Goal: Register for event/course

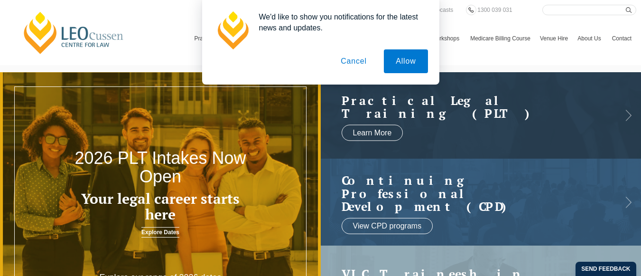
click at [350, 64] on button "Cancel" at bounding box center [354, 61] width 50 height 24
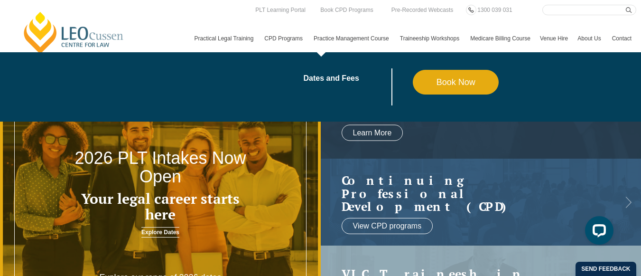
click at [309, 52] on link "Practice Management Course" at bounding box center [352, 39] width 86 height 28
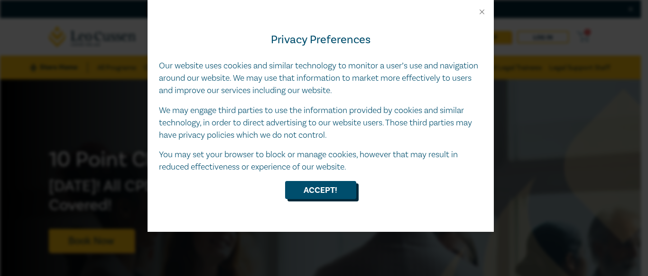
click at [326, 192] on button "Accept!" at bounding box center [320, 190] width 71 height 18
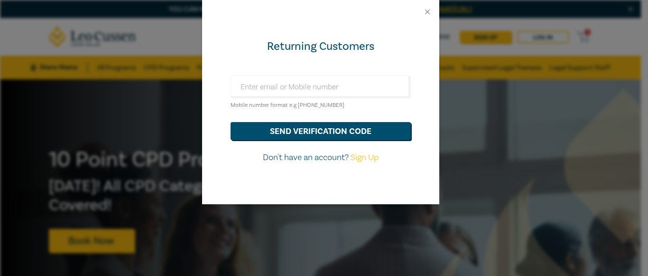
click at [321, 105] on small "Mobile number format e.g +61 000000000" at bounding box center [287, 104] width 114 height 7
click at [271, 89] on input "text" at bounding box center [320, 86] width 180 height 23
type input "sumitadass77@yahoo.co.uk"
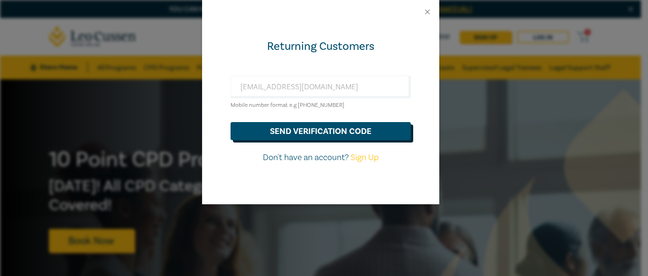
click at [310, 132] on button "send verification code" at bounding box center [320, 131] width 180 height 18
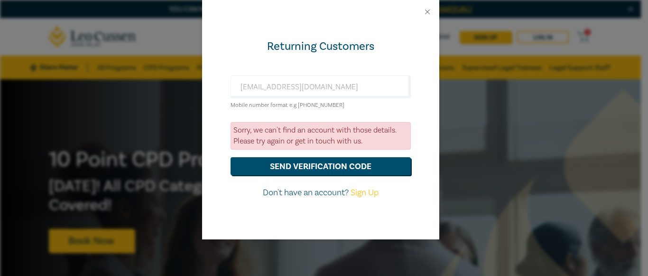
click at [367, 191] on link "Sign Up" at bounding box center [364, 192] width 28 height 11
select select "AU"
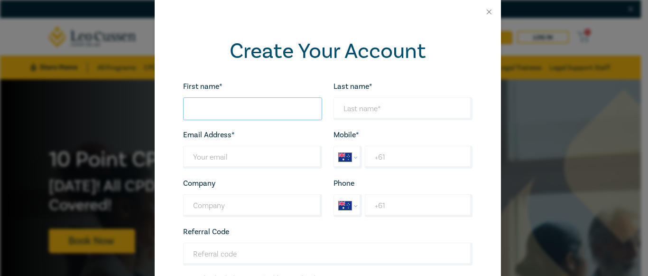
click at [207, 109] on input "First name*" at bounding box center [252, 108] width 139 height 23
type input "sumita"
type input "dass"
type input "sumitadass77@yahoo.co.uk"
click at [381, 160] on input "+61" at bounding box center [418, 157] width 107 height 23
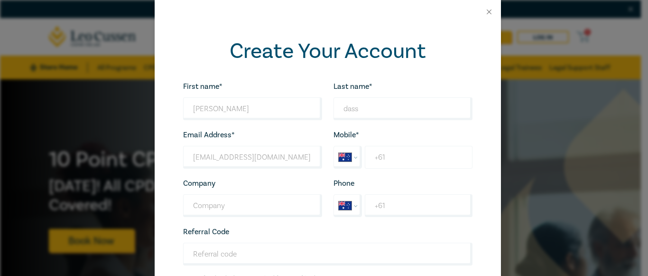
type input "+61 447 329 988"
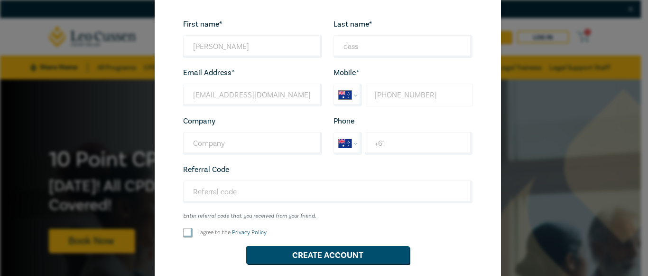
scroll to position [95, 0]
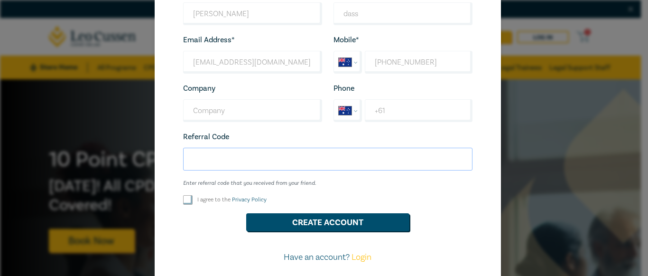
click at [209, 154] on input "Referral Code" at bounding box center [327, 158] width 289 height 23
paste input "M25006"
type input "M25006"
click at [184, 199] on input "I agree to the Privacy Policy" at bounding box center [187, 199] width 9 height 9
checkbox input "true"
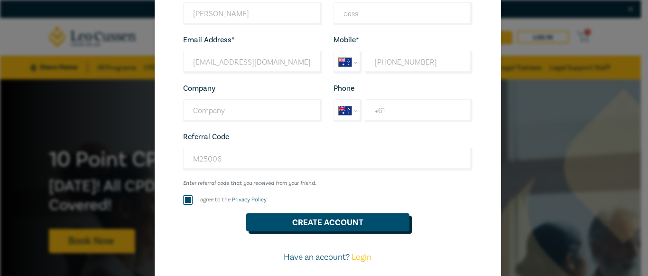
click at [308, 231] on button "Create Account" at bounding box center [327, 222] width 163 height 18
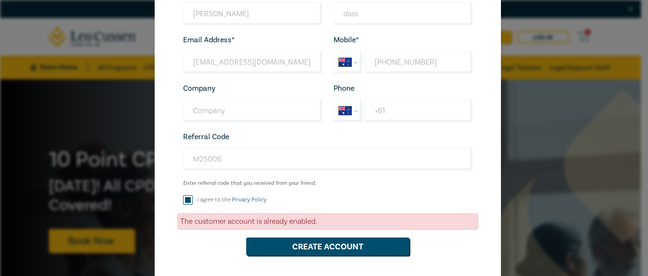
click at [332, 226] on div "The customer account is already enabled." at bounding box center [327, 221] width 301 height 17
click at [319, 225] on div "The customer account is already enabled." at bounding box center [327, 221] width 301 height 17
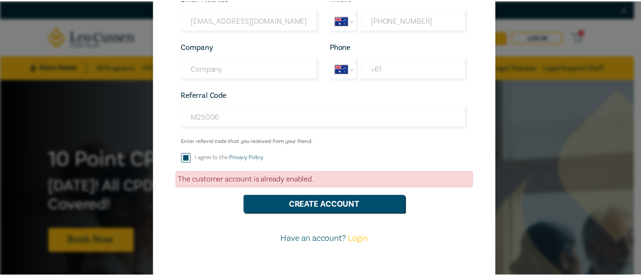
scroll to position [162, 0]
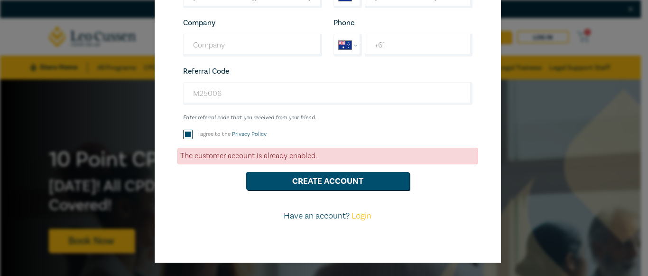
click at [359, 217] on link "Login" at bounding box center [361, 215] width 20 height 11
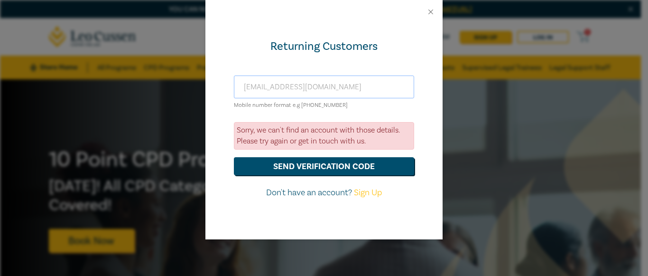
click at [261, 83] on input "sumitadass77@yahoo.co.uk" at bounding box center [324, 86] width 180 height 23
click at [243, 87] on input "sumitadass77@yahoo.co.uk" at bounding box center [324, 86] width 180 height 23
click at [243, 81] on input "sumitadass77@yahoo.co.uk" at bounding box center [324, 86] width 180 height 23
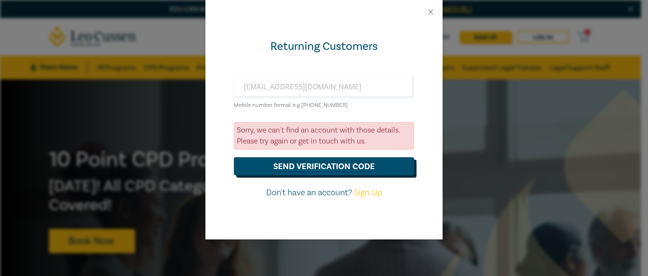
click at [322, 167] on button "send verification code" at bounding box center [324, 166] width 180 height 18
click at [365, 187] on link "Sign Up" at bounding box center [368, 192] width 28 height 11
select select "AU"
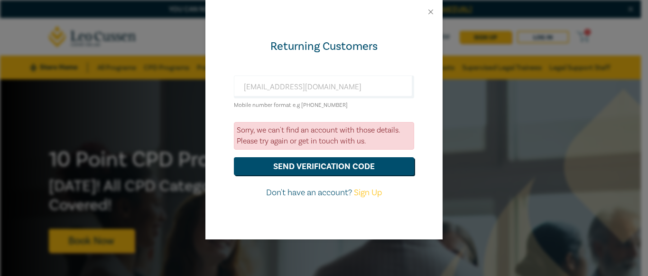
select select "AU"
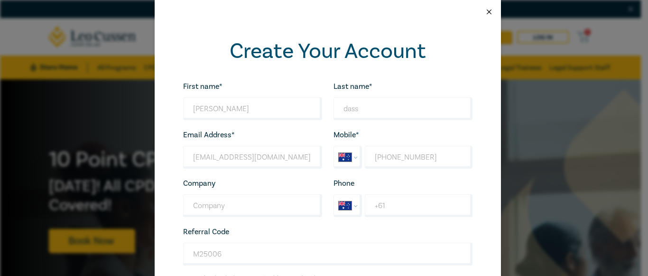
click at [485, 9] on button "Close" at bounding box center [489, 12] width 9 height 9
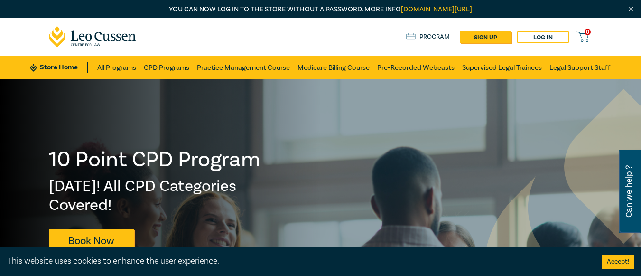
click at [587, 39] on icon at bounding box center [582, 37] width 12 height 12
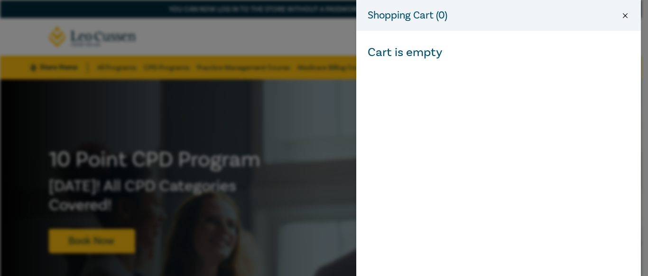
click at [627, 16] on button "Close" at bounding box center [625, 15] width 9 height 9
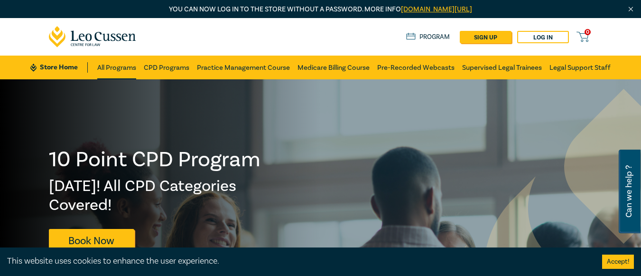
click at [122, 69] on link "All Programs" at bounding box center [116, 67] width 39 height 24
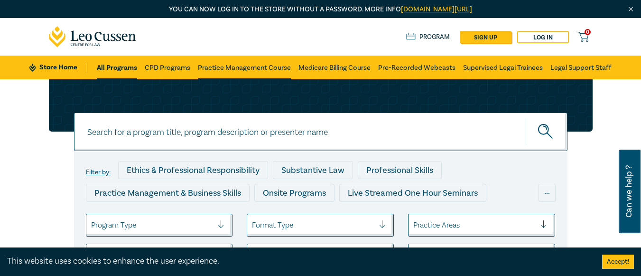
click at [239, 62] on link "Practice Management Course" at bounding box center [244, 67] width 93 height 24
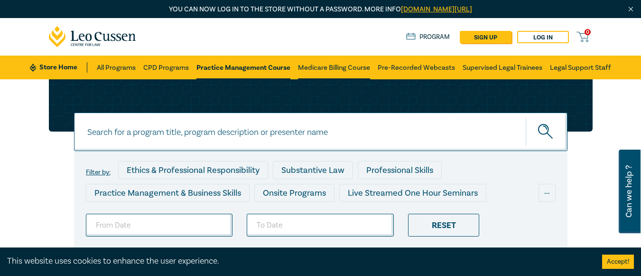
click at [332, 62] on link "Medicare Billing Course" at bounding box center [334, 67] width 72 height 24
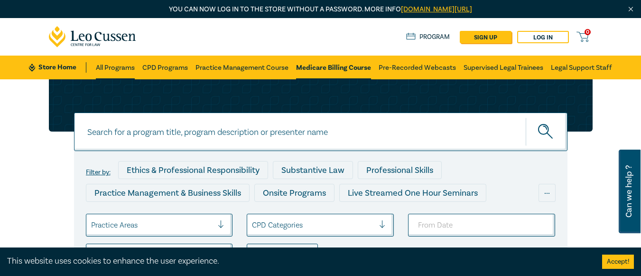
click at [120, 68] on link "All Programs" at bounding box center [115, 67] width 39 height 24
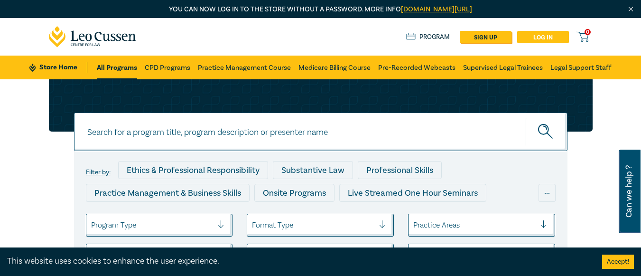
click at [542, 37] on link "Log in" at bounding box center [543, 37] width 52 height 12
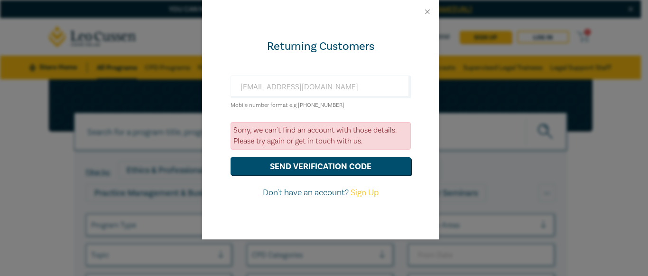
click at [276, 108] on small "Mobile number format e.g +61 000000000" at bounding box center [287, 104] width 114 height 7
click at [306, 108] on small "Mobile number format e.g +61 000000000" at bounding box center [287, 104] width 114 height 7
click at [338, 101] on div "sumitadass77@yahoo.co.uk Mobile number format e.g +61 000000000" at bounding box center [320, 92] width 180 height 35
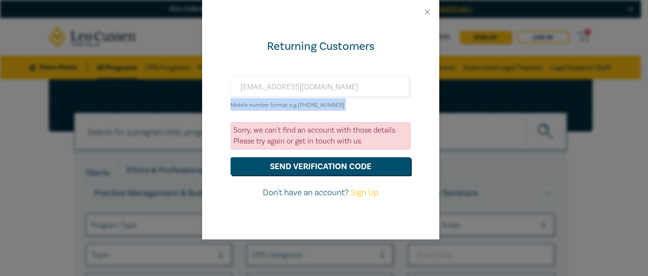
click at [338, 101] on div "sumitadass77@yahoo.co.uk Mobile number format e.g +61 000000000" at bounding box center [320, 92] width 180 height 35
click at [339, 101] on div "sumitadass77@yahoo.co.uk Mobile number format e.g +61 000000000" at bounding box center [320, 92] width 180 height 35
click at [332, 79] on input "sumitadass77@yahoo.co.uk" at bounding box center [320, 86] width 180 height 23
click at [331, 84] on input "sumitadass77@yahoo.co.uk" at bounding box center [320, 86] width 180 height 23
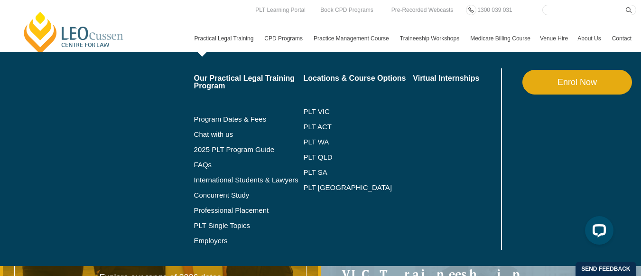
click at [540, 94] on link "Enrol Now" at bounding box center [577, 82] width 110 height 25
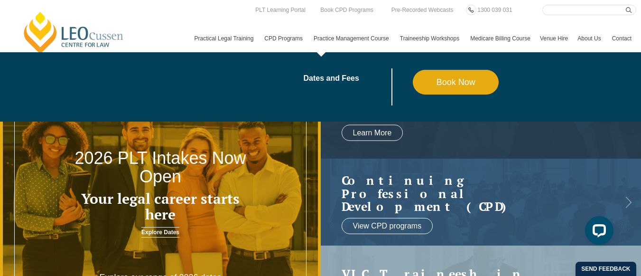
click at [309, 43] on link "Practice Management Course" at bounding box center [352, 39] width 86 height 28
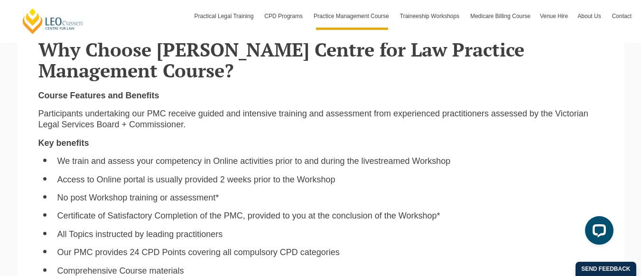
scroll to position [379, 0]
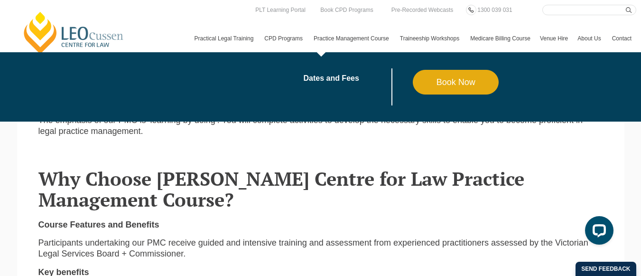
click at [309, 46] on link "Practice Management Course" at bounding box center [352, 39] width 86 height 28
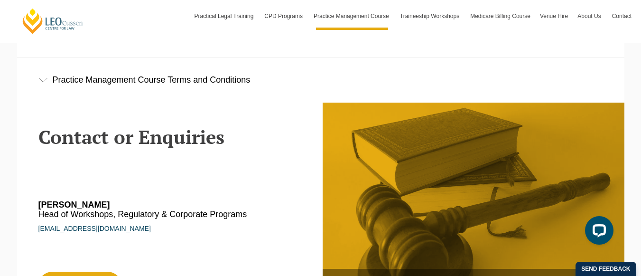
scroll to position [1565, 0]
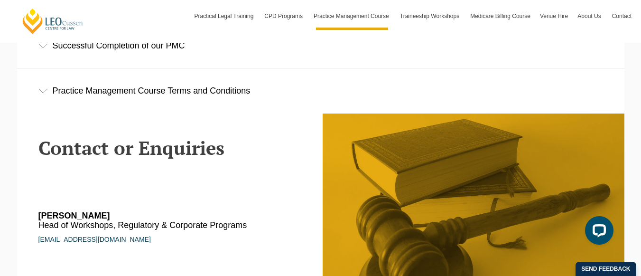
click at [39, 98] on div "Practice Management Course Terms and Conditions" at bounding box center [320, 91] width 607 height 44
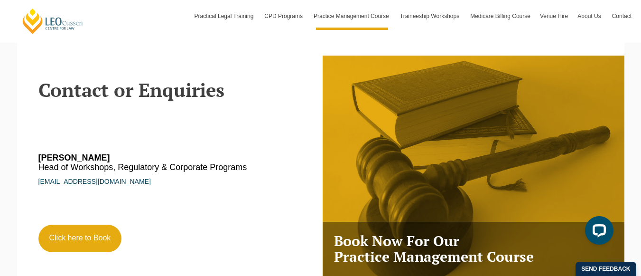
scroll to position [2134, 0]
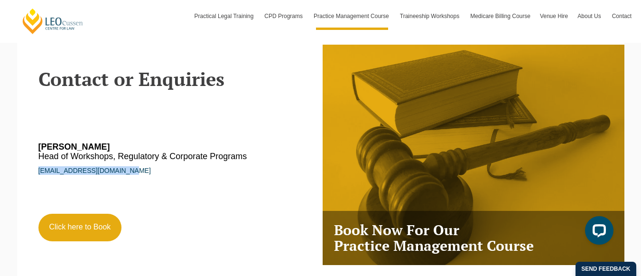
drag, startPoint x: 138, startPoint y: 158, endPoint x: 19, endPoint y: 154, distance: 119.1
click at [19, 154] on section "Contact or Enquiries Tom O'Gorman Head of Workshops, Regulatory & Corporate Pro…" at bounding box center [320, 155] width 607 height 220
copy link "togorman@leocussen.edu.au"
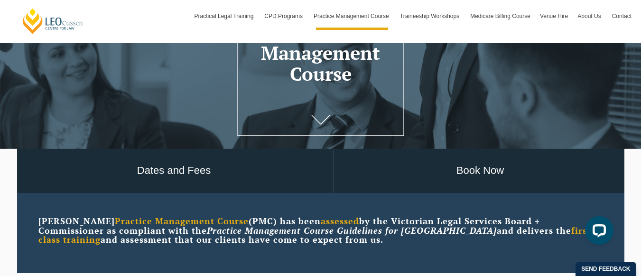
scroll to position [0, 0]
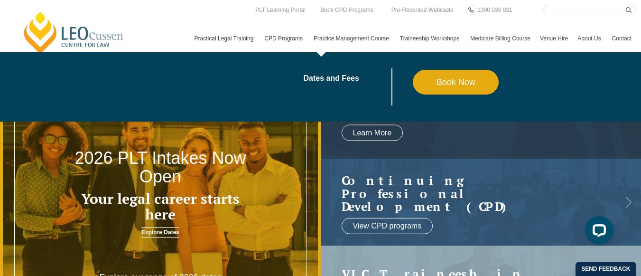
click at [309, 45] on link "Practice Management Course" at bounding box center [352, 39] width 86 height 28
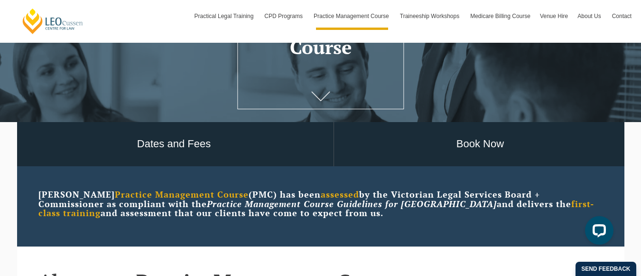
click at [325, 97] on icon at bounding box center [320, 96] width 19 height 9
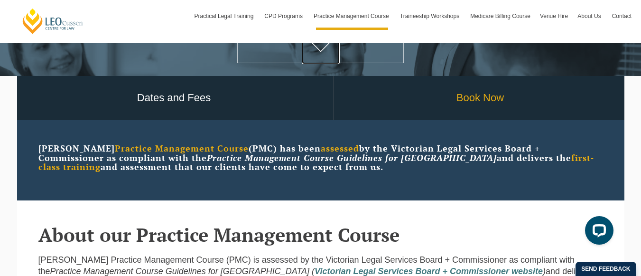
scroll to position [177, 0]
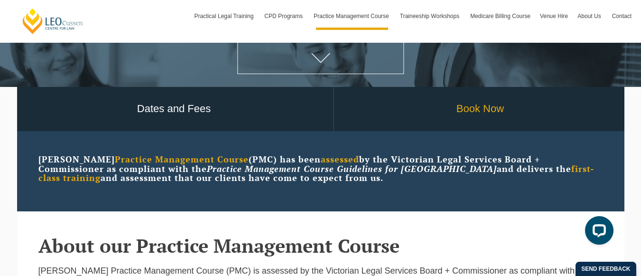
click at [495, 112] on link "Book Now" at bounding box center [480, 109] width 293 height 44
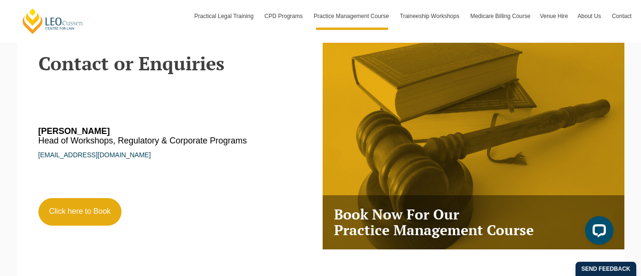
scroll to position [1648, 0]
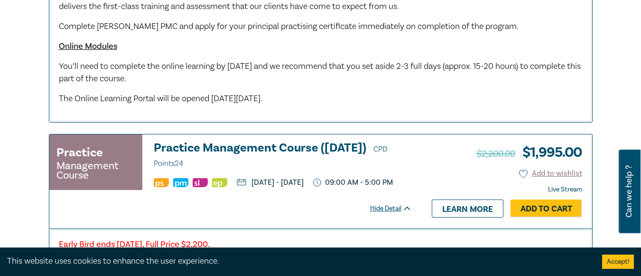
scroll to position [759, 0]
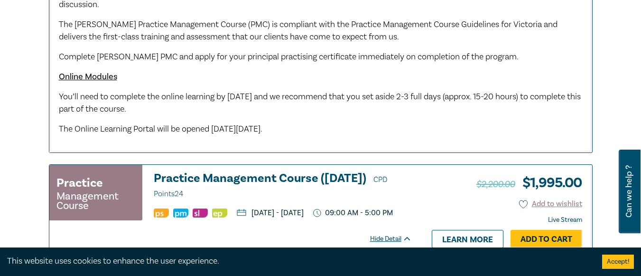
drag, startPoint x: 324, startPoint y: 144, endPoint x: 51, endPoint y: 101, distance: 276.6
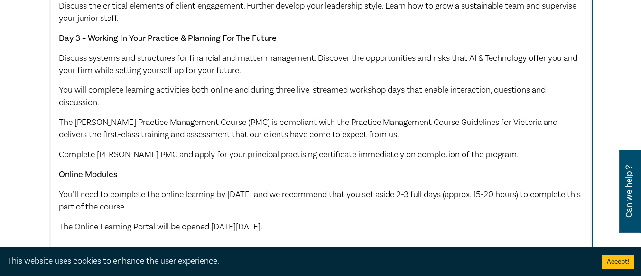
scroll to position [711, 0]
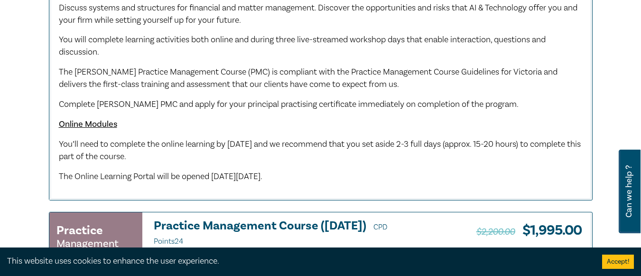
click at [334, 183] on p "The Online Learning Portal will be opened [DATE][DATE]." at bounding box center [321, 176] width 524 height 12
drag, startPoint x: 329, startPoint y: 189, endPoint x: 58, endPoint y: 153, distance: 273.7
click at [333, 183] on p "The Online Learning Portal will be opened [DATE][DATE]." at bounding box center [321, 176] width 524 height 12
drag, startPoint x: 331, startPoint y: 189, endPoint x: 56, endPoint y: 137, distance: 279.5
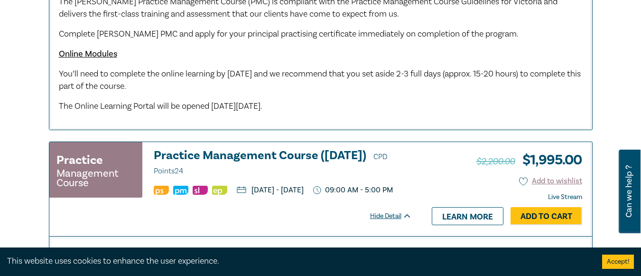
scroll to position [664, 0]
